Goal: Task Accomplishment & Management: Manage account settings

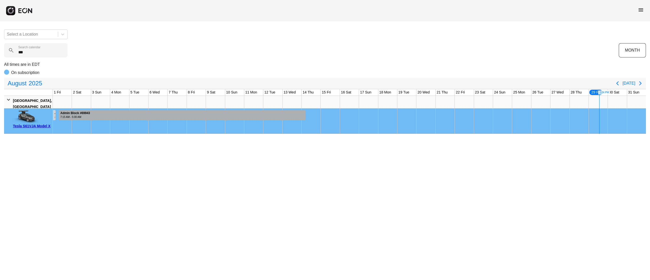
type calendar "***"
click at [151, 112] on div at bounding box center [182, 115] width 247 height 10
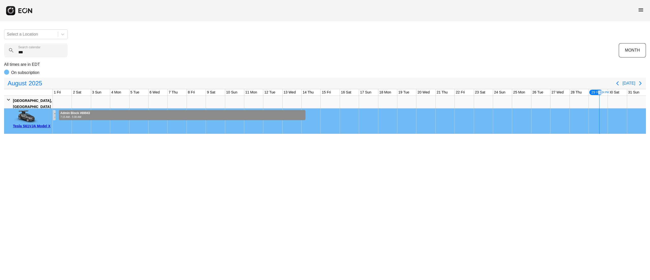
click at [151, 112] on div at bounding box center [182, 115] width 247 height 10
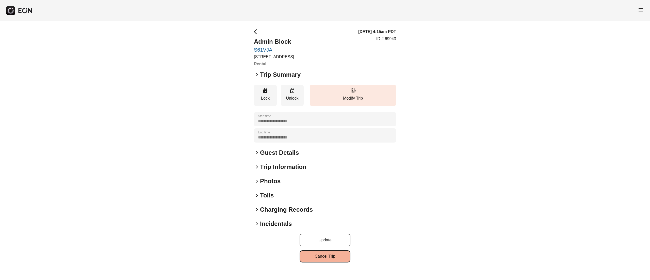
click at [334, 255] on button "Cancel Trip" at bounding box center [325, 256] width 51 height 12
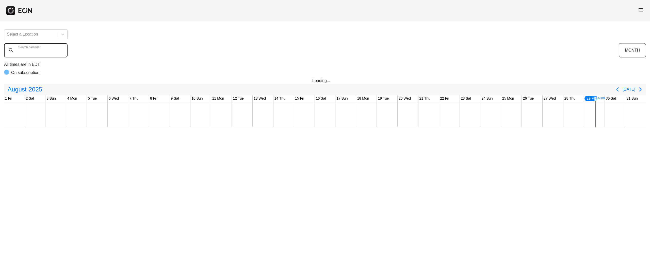
click at [57, 46] on calendar "Search calendar" at bounding box center [35, 50] width 63 height 14
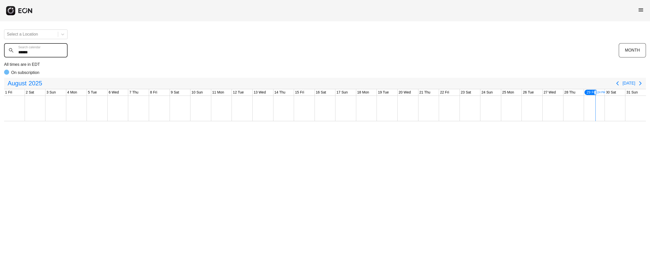
type calendar "******"
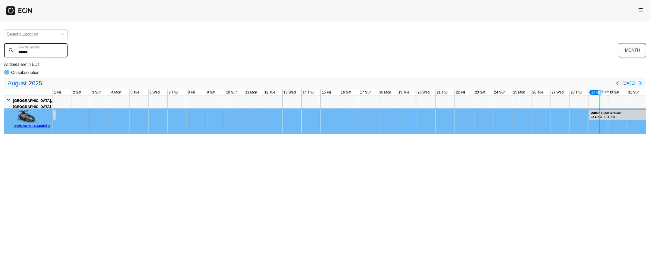
drag, startPoint x: 50, startPoint y: 48, endPoint x: 0, endPoint y: 50, distance: 50.1
click at [0, 50] on div "Select a Location ****** Search calendar MONTH All times are in EDT On subscrip…" at bounding box center [325, 79] width 650 height 108
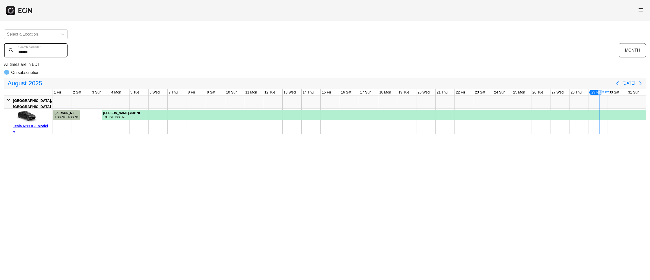
type calendar "******"
click at [641, 85] on icon "Next page" at bounding box center [640, 83] width 6 height 6
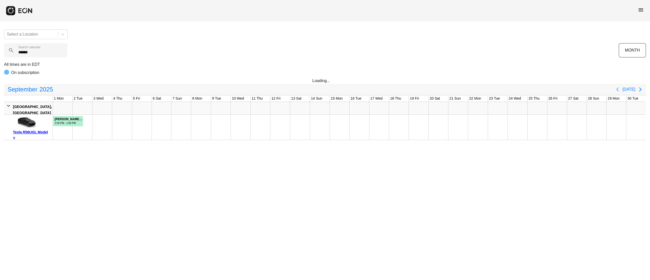
click at [621, 85] on button "Previous page" at bounding box center [617, 89] width 10 height 10
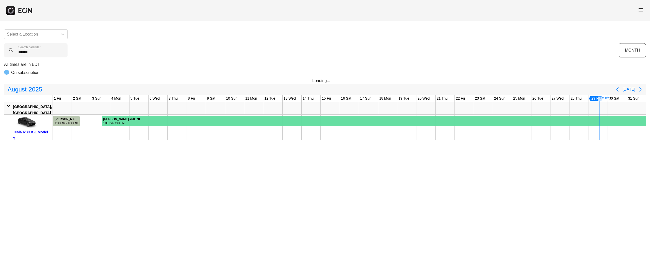
click at [215, 126] on div at bounding box center [374, 121] width 544 height 10
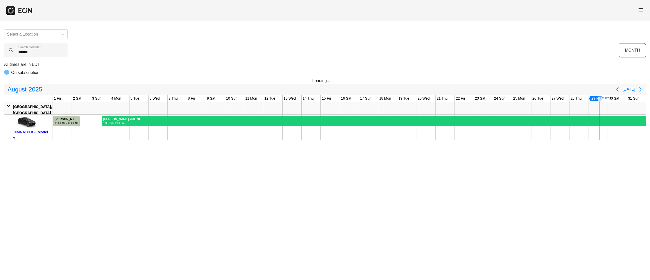
click at [215, 126] on div at bounding box center [374, 121] width 544 height 10
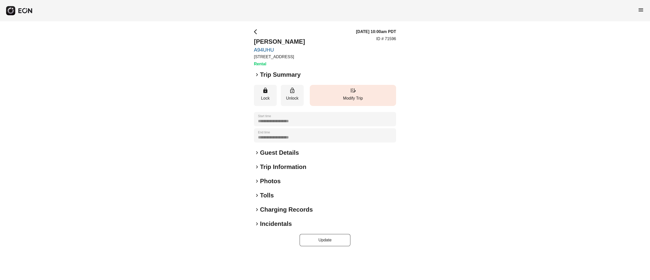
click at [349, 94] on button "edit_road Modify Trip" at bounding box center [353, 95] width 86 height 21
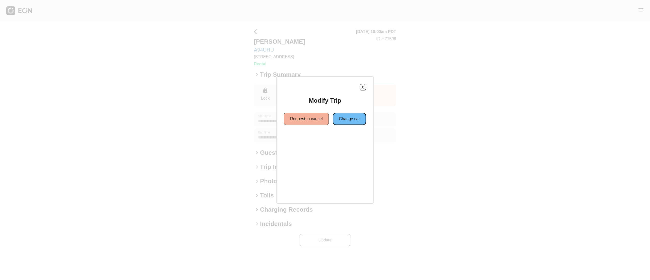
click at [340, 123] on button "Change car" at bounding box center [349, 119] width 33 height 12
click at [305, 139] on button "Same location" at bounding box center [302, 137] width 38 height 12
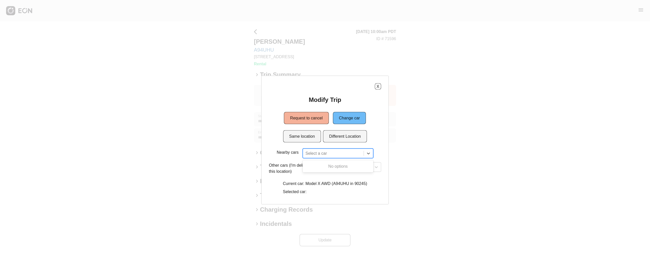
click at [316, 152] on div at bounding box center [333, 153] width 56 height 7
type input "***"
click at [376, 84] on button "X" at bounding box center [378, 86] width 6 height 6
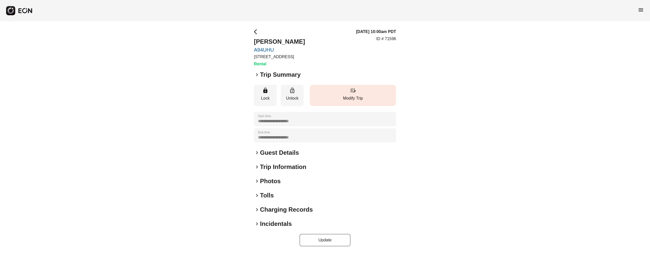
click at [360, 100] on p "Modify Trip" at bounding box center [352, 98] width 81 height 6
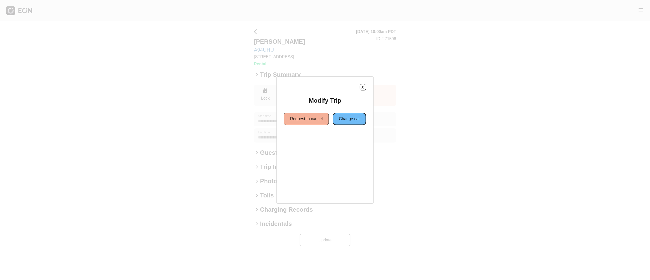
click at [346, 122] on button "Change car" at bounding box center [349, 119] width 33 height 12
click at [330, 139] on button "Different Location" at bounding box center [345, 137] width 44 height 12
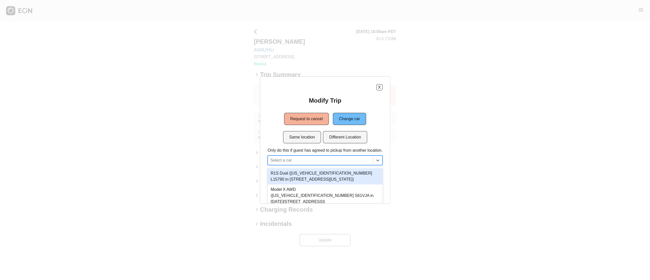
click at [305, 161] on div at bounding box center [320, 160] width 100 height 7
type input "**"
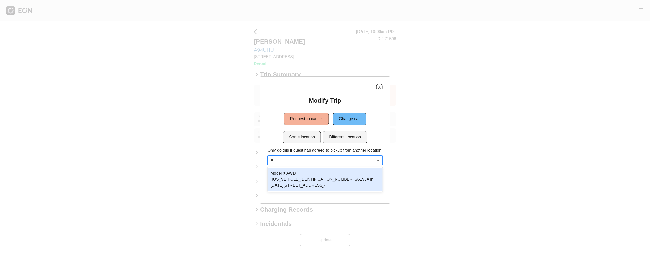
click at [339, 175] on div "Model X AWD ([US_VEHICLE_IDENTIFICATION_NUMBER] S61VJA in [DATE][STREET_ADDRESS…" at bounding box center [325, 179] width 115 height 22
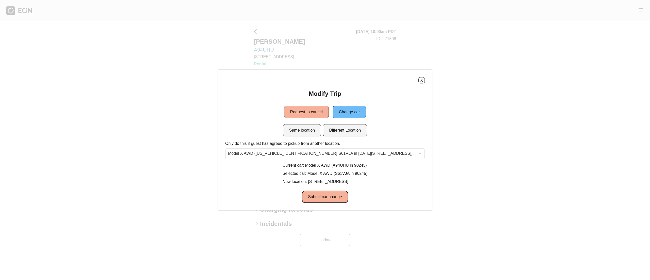
click at [329, 197] on button "Submit car change" at bounding box center [325, 197] width 46 height 12
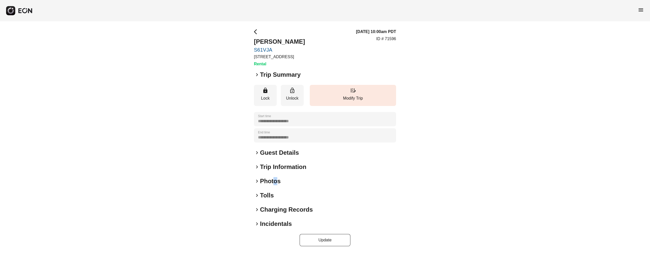
click at [275, 180] on h2 "Photos" at bounding box center [270, 181] width 21 height 8
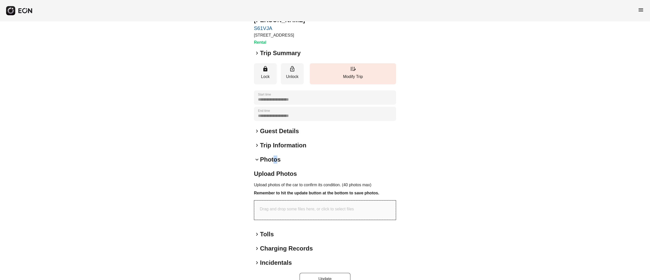
scroll to position [34, 0]
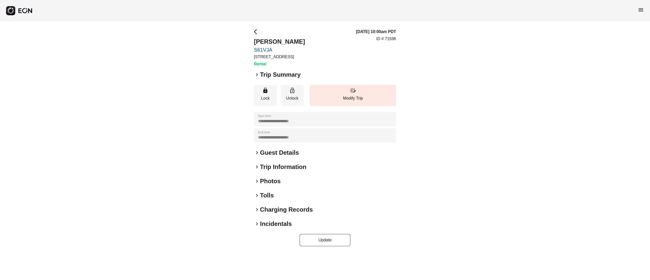
click at [276, 180] on h2 "Photos" at bounding box center [270, 181] width 21 height 8
click at [278, 177] on h2 "Photos" at bounding box center [270, 181] width 21 height 8
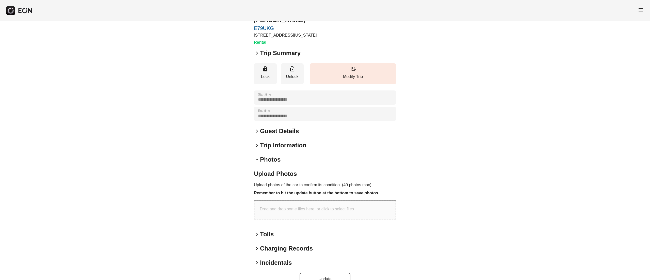
scroll to position [34, 0]
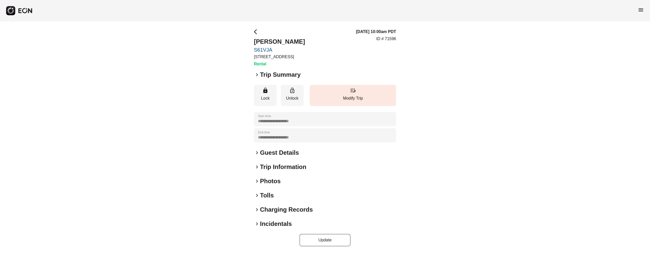
click at [268, 181] on h2 "Photos" at bounding box center [270, 181] width 21 height 8
click at [269, 181] on h2 "Photos" at bounding box center [270, 181] width 21 height 8
click at [271, 181] on h2 "Photos" at bounding box center [270, 181] width 21 height 8
drag, startPoint x: 267, startPoint y: 176, endPoint x: 270, endPoint y: 180, distance: 5.4
click at [269, 176] on div "**********" at bounding box center [325, 137] width 142 height 217
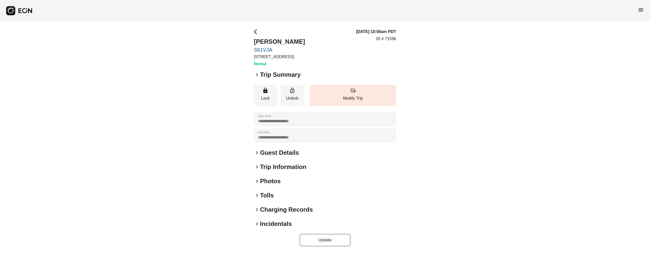
click at [272, 183] on h2 "Photos" at bounding box center [270, 181] width 21 height 8
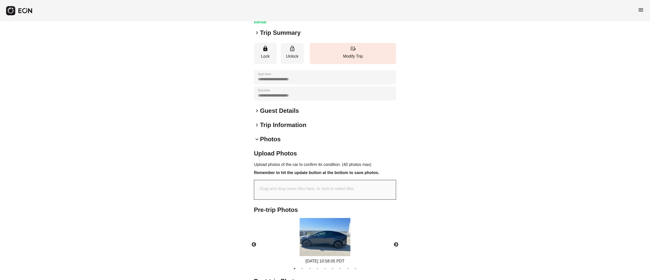
scroll to position [81, 0]
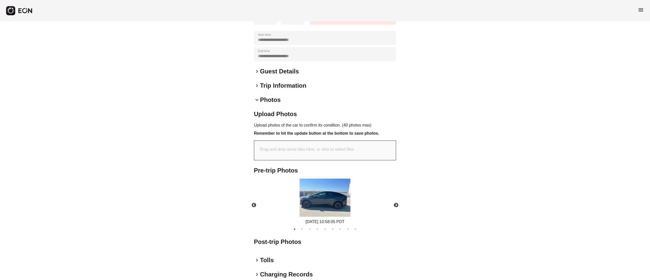
click at [323, 198] on img at bounding box center [325, 198] width 51 height 38
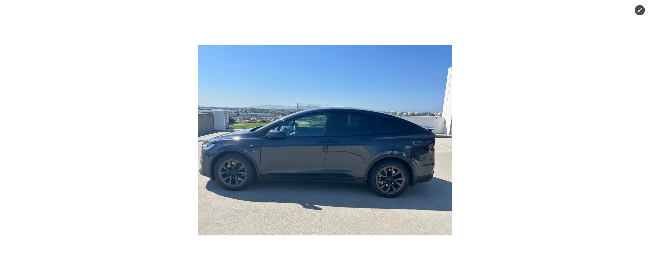
click at [332, 152] on img at bounding box center [325, 140] width 254 height 190
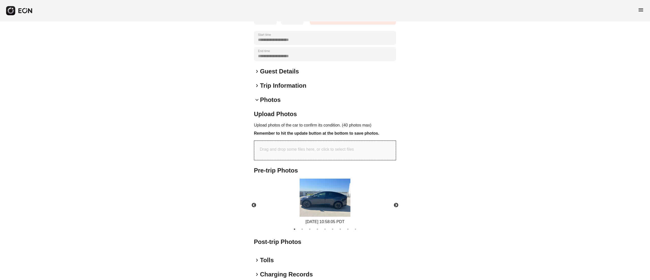
click at [332, 152] on body "**********" at bounding box center [325, 118] width 650 height 399
click at [329, 197] on img at bounding box center [325, 198] width 51 height 38
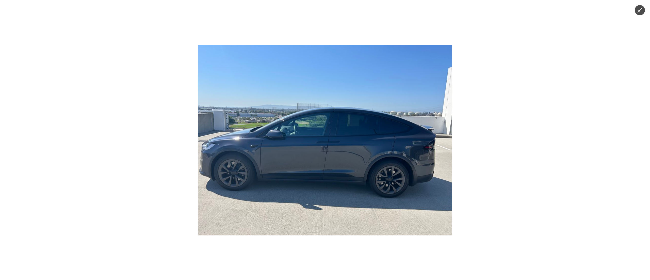
click at [589, 128] on div at bounding box center [325, 140] width 650 height 280
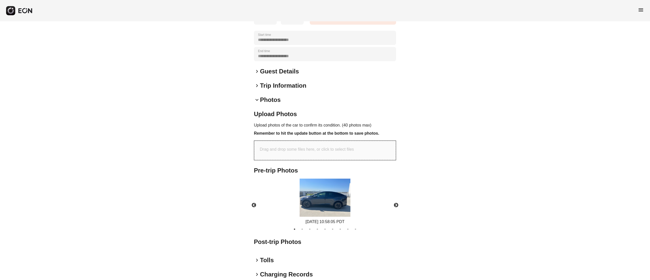
click at [336, 179] on img at bounding box center [325, 198] width 51 height 38
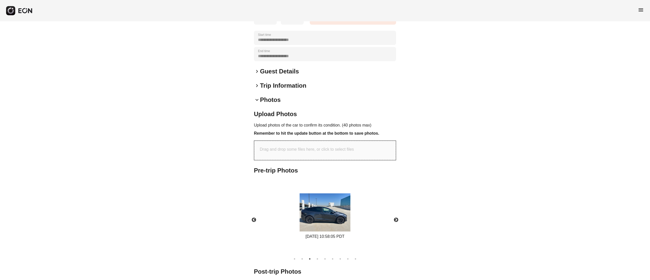
click at [320, 213] on img at bounding box center [325, 212] width 51 height 38
click at [388, 216] on button "Next" at bounding box center [396, 220] width 18 height 18
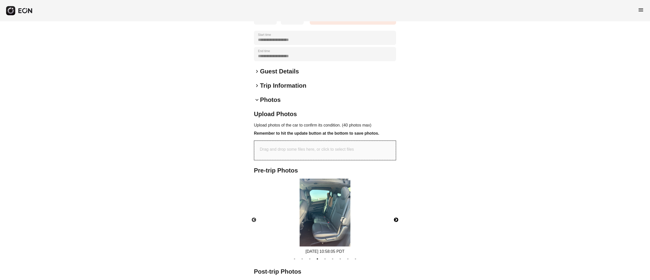
click at [330, 205] on img at bounding box center [325, 213] width 51 height 68
click at [394, 216] on button "Next" at bounding box center [396, 220] width 18 height 18
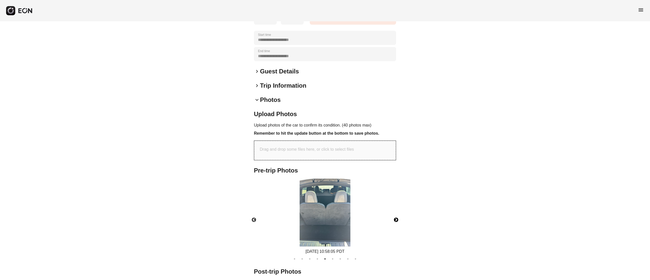
click at [337, 207] on img at bounding box center [325, 213] width 51 height 68
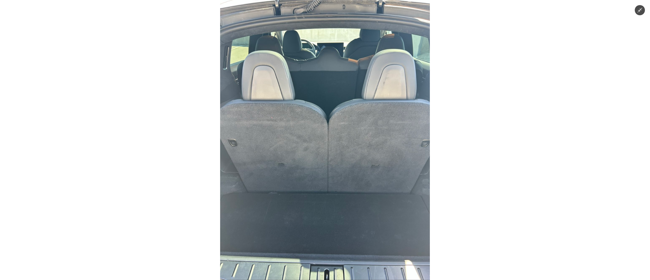
click at [358, 153] on img at bounding box center [325, 140] width 210 height 280
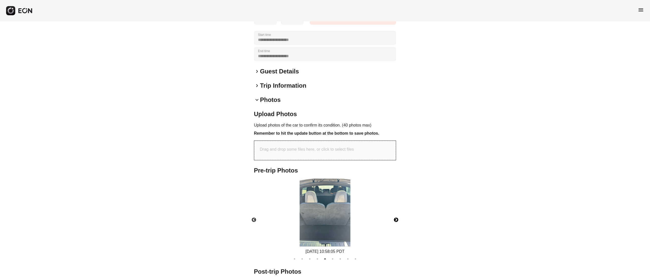
click at [393, 221] on button "Next" at bounding box center [396, 220] width 18 height 18
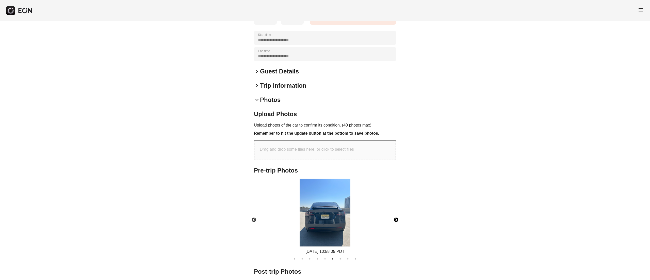
click at [341, 214] on img at bounding box center [325, 213] width 51 height 68
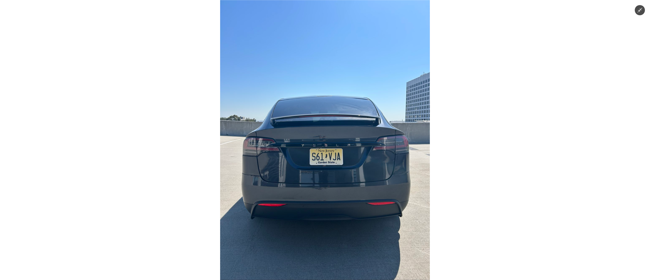
click at [336, 178] on img at bounding box center [325, 140] width 210 height 280
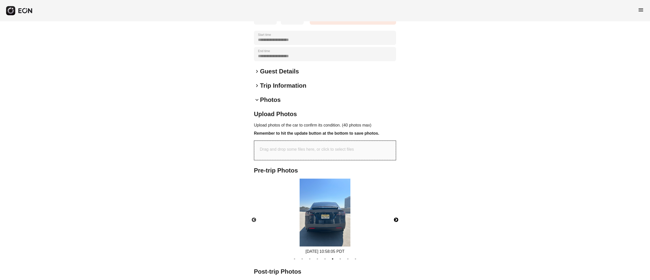
click at [398, 219] on button "Next" at bounding box center [396, 220] width 18 height 18
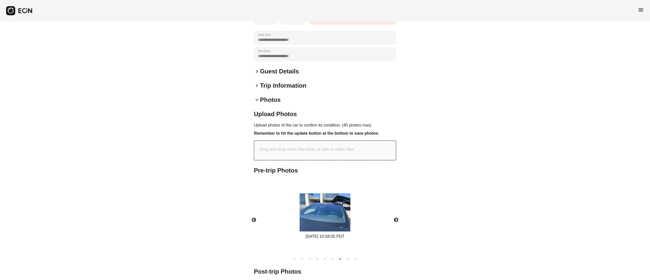
click at [327, 233] on div "[DATE] 10:58:05 PDT" at bounding box center [325, 236] width 51 height 6
click at [336, 203] on img at bounding box center [325, 212] width 51 height 38
click at [398, 217] on button "Next" at bounding box center [396, 220] width 18 height 18
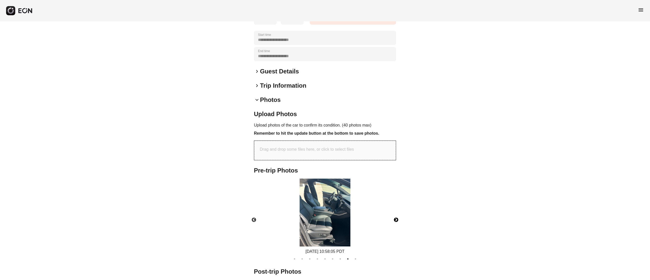
click at [341, 201] on img at bounding box center [325, 213] width 51 height 68
click at [396, 213] on button "Next" at bounding box center [396, 220] width 18 height 18
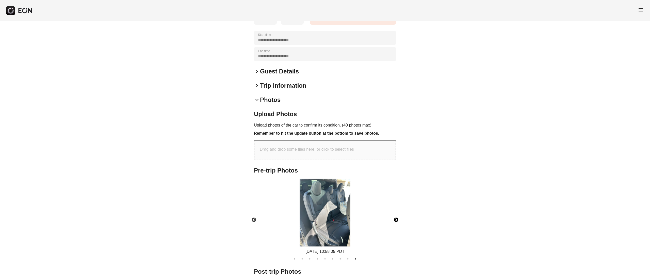
click at [335, 206] on img at bounding box center [325, 213] width 51 height 68
click at [296, 255] on ul "1 2 3 4 5 6 7 8 9" at bounding box center [324, 257] width 147 height 7
click at [296, 258] on button "1" at bounding box center [294, 258] width 5 height 5
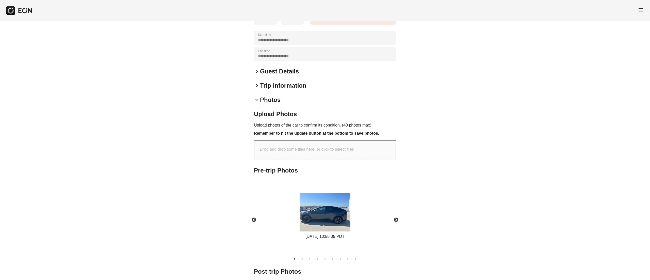
click at [344, 215] on img at bounding box center [325, 212] width 51 height 38
